Goal: Communication & Community: Answer question/provide support

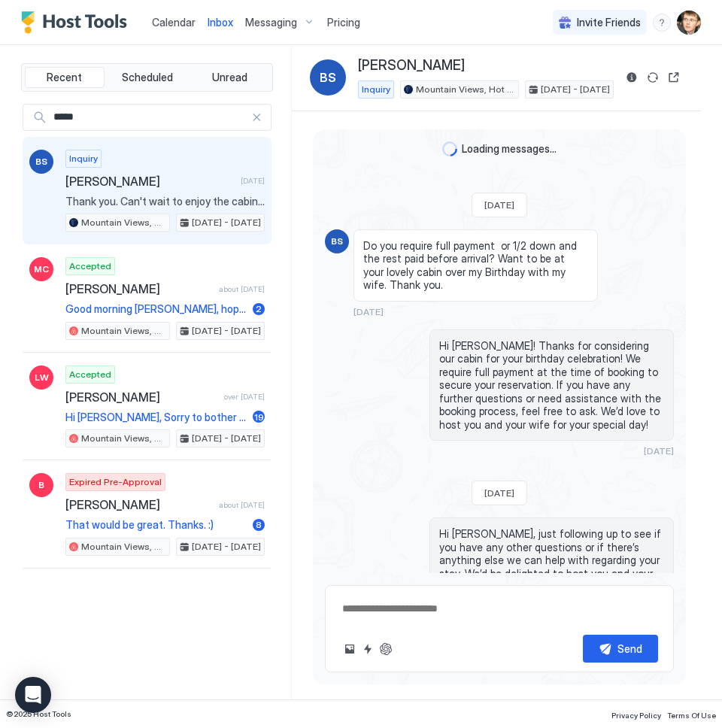
scroll to position [1183, 0]
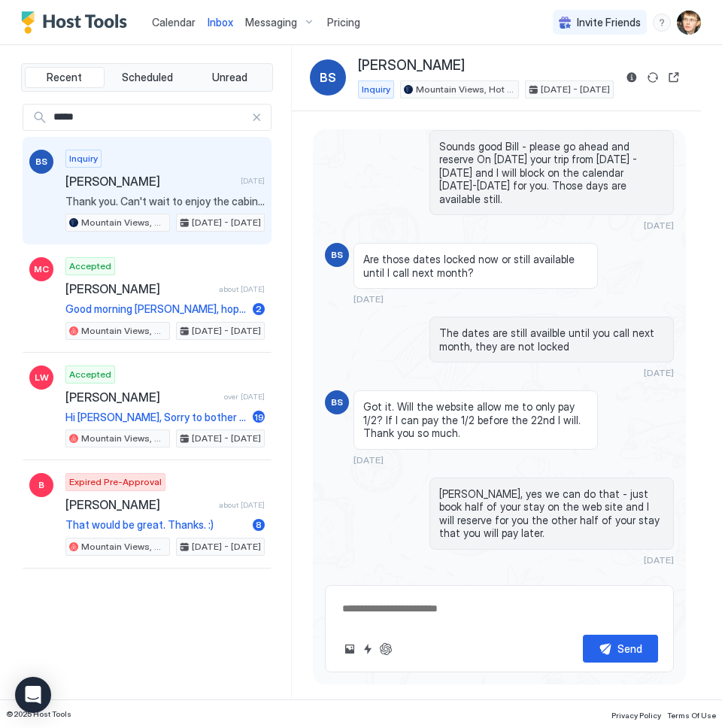
click at [220, 25] on span "Inbox" at bounding box center [221, 22] width 26 height 13
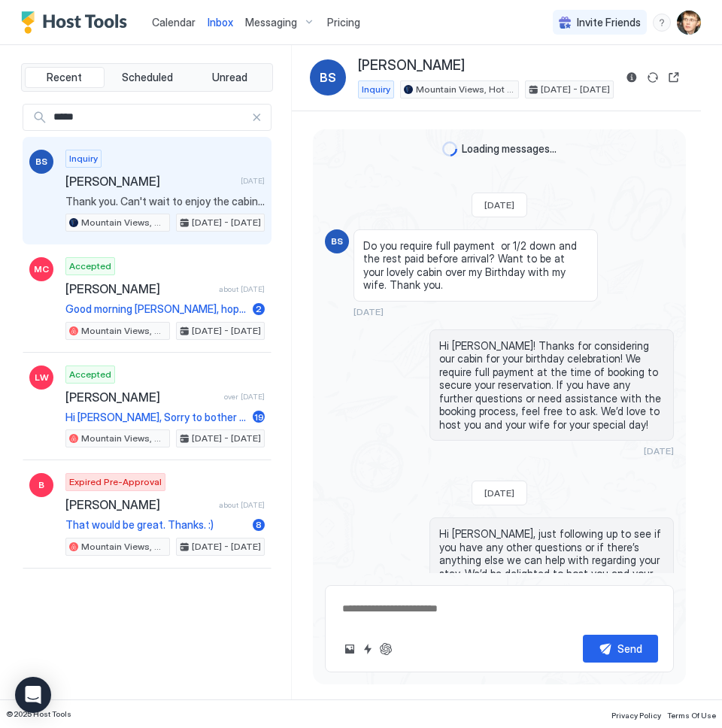
type textarea "*"
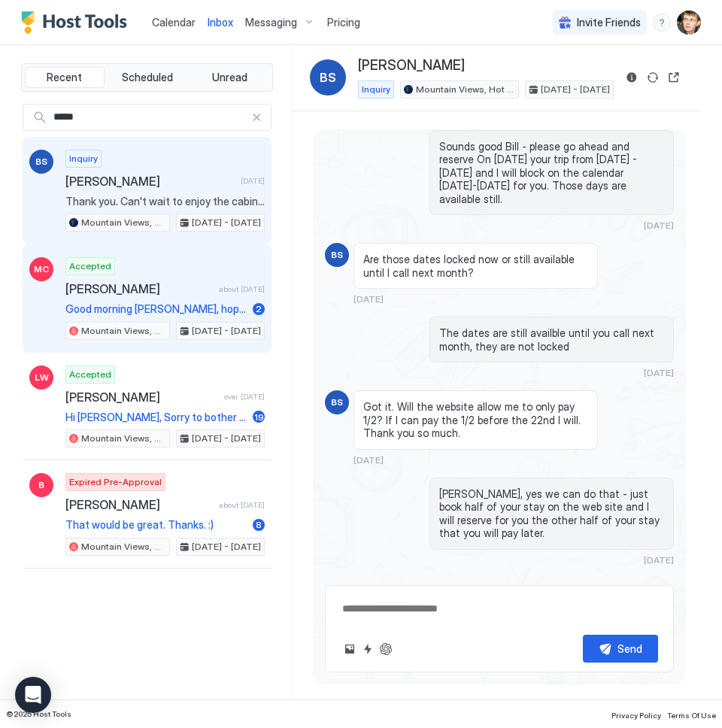
click at [206, 272] on div "Accepted [PERSON_NAME] about [DATE] Good morning [PERSON_NAME], hope you had a …" at bounding box center [164, 298] width 199 height 83
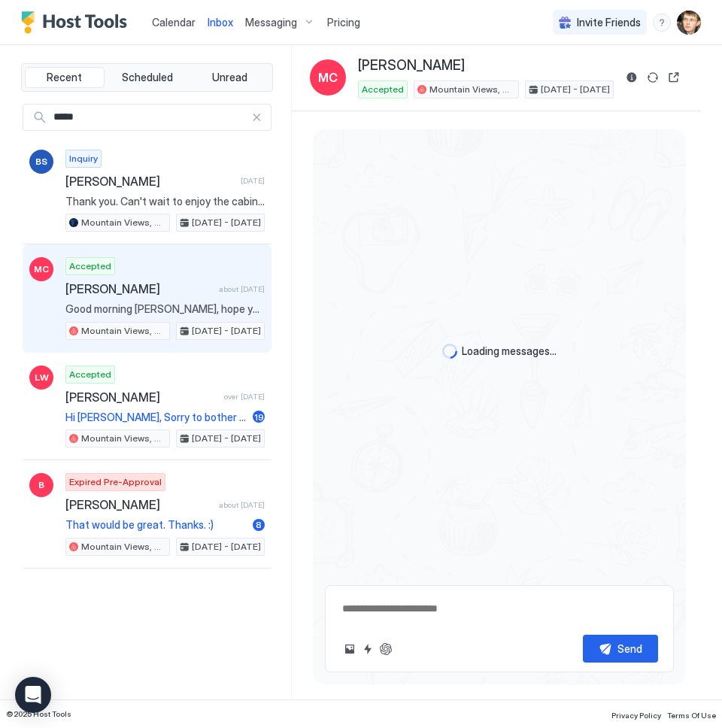
scroll to position [1156, 0]
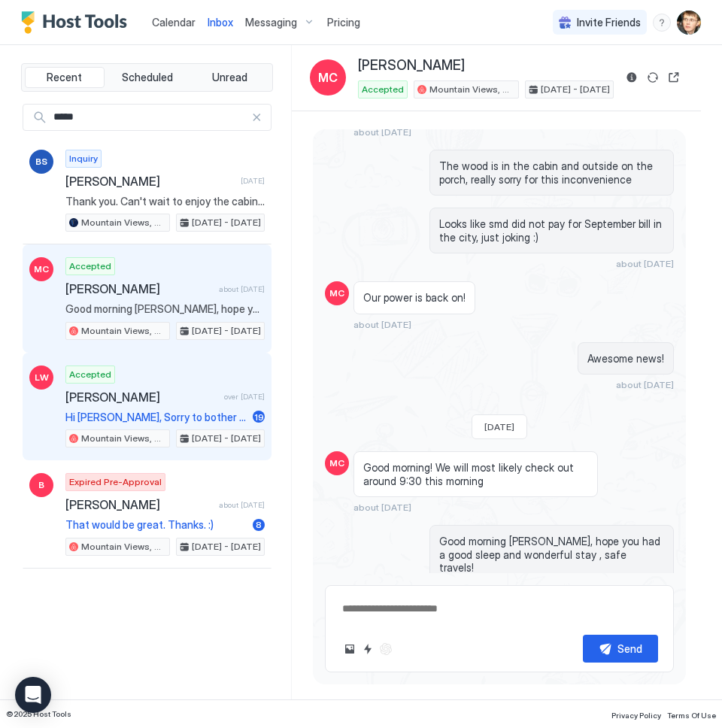
click at [177, 390] on span "[PERSON_NAME]" at bounding box center [141, 397] width 153 height 15
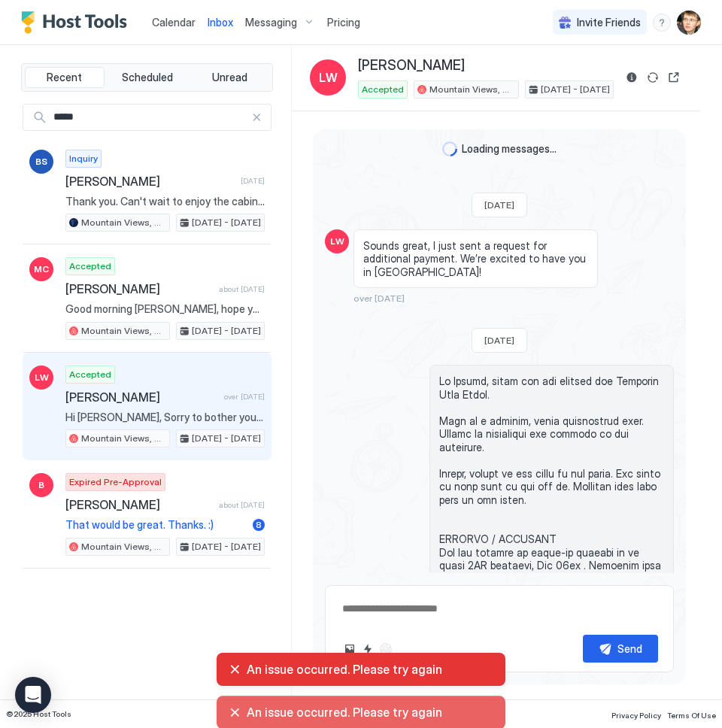
scroll to position [3747, 0]
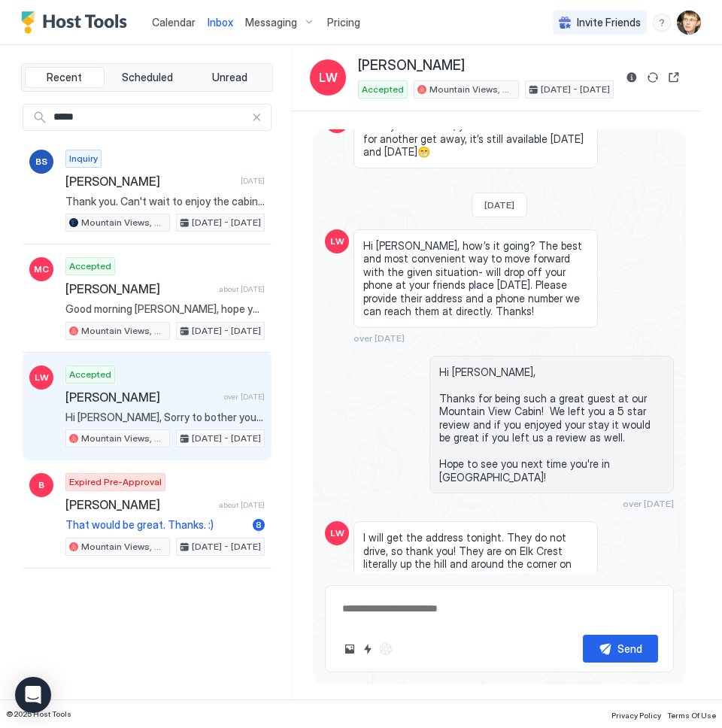
scroll to position [3119, 0]
click at [255, 118] on div at bounding box center [256, 117] width 11 height 11
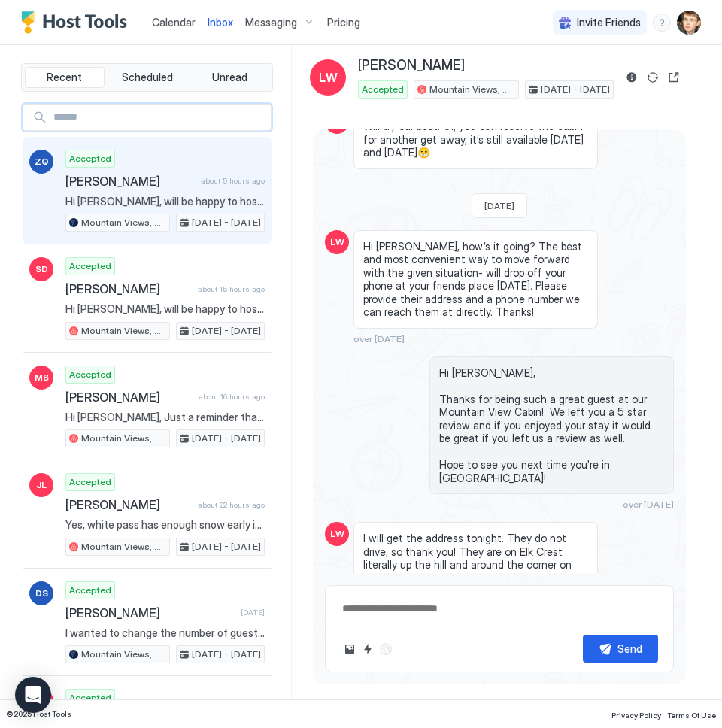
click at [211, 202] on span "Hi [PERSON_NAME], will be happy to host you at our Mountain View Cabin! We will…" at bounding box center [164, 202] width 199 height 14
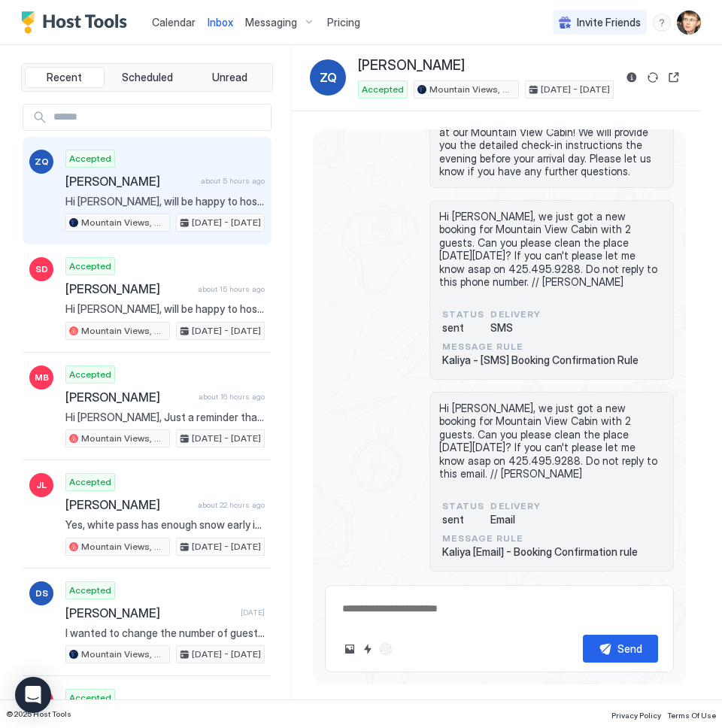
scroll to position [190, 0]
